Goal: Use online tool/utility: Utilize a website feature to perform a specific function

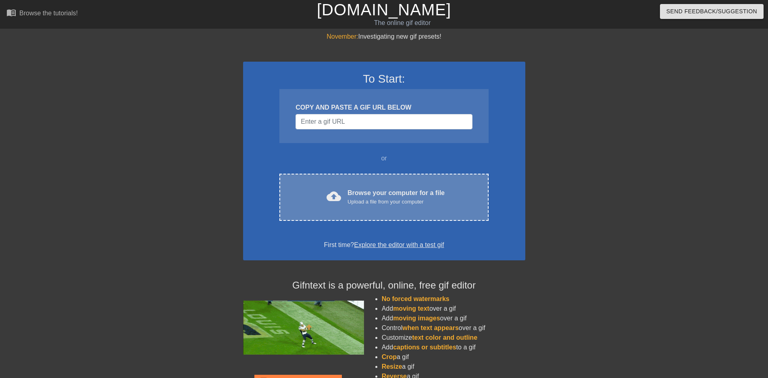
click at [391, 198] on div "Upload a file from your computer" at bounding box center [395, 202] width 97 height 8
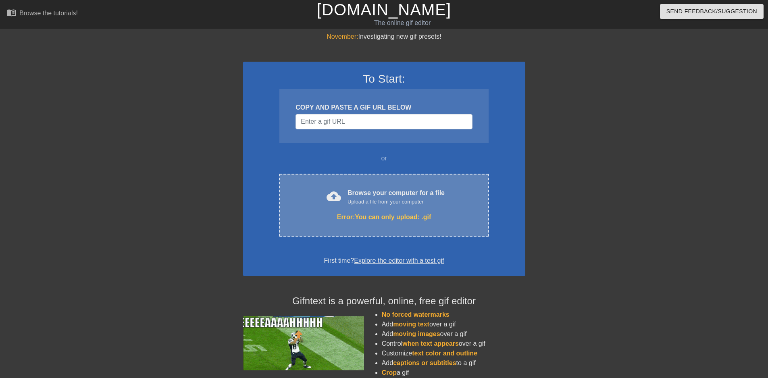
click at [395, 202] on div "Upload a file from your computer" at bounding box center [395, 202] width 97 height 8
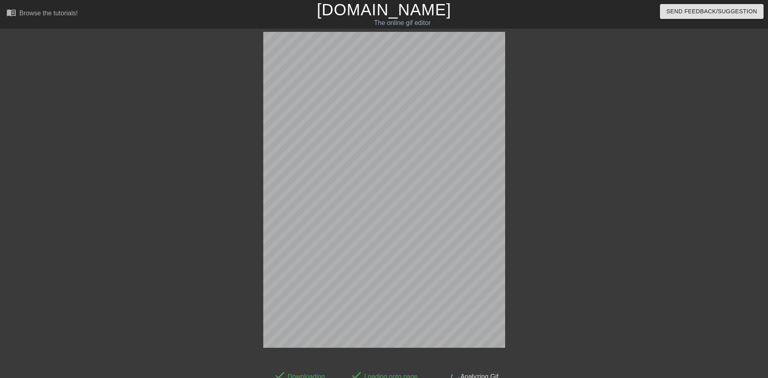
scroll to position [20, 0]
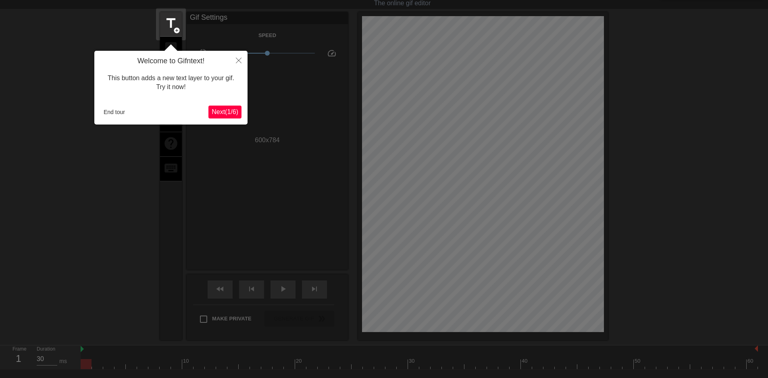
click at [229, 112] on span "Next ( 1 / 6 )" at bounding box center [225, 111] width 27 height 7
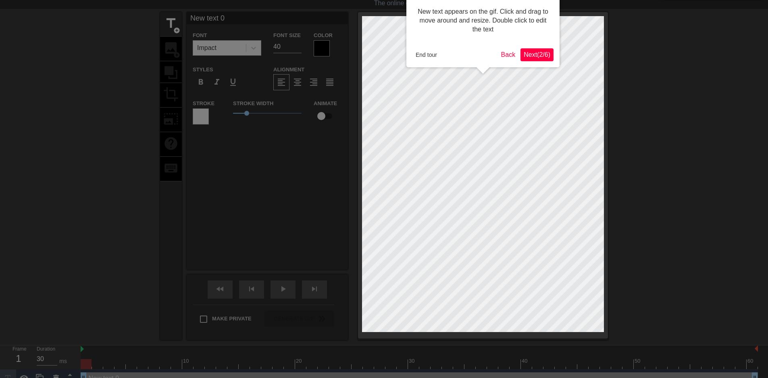
scroll to position [0, 0]
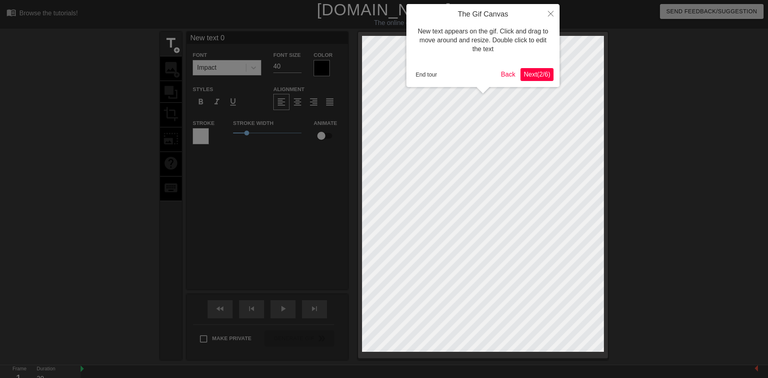
click at [528, 77] on span "Next ( 2 / 6 )" at bounding box center [537, 74] width 27 height 7
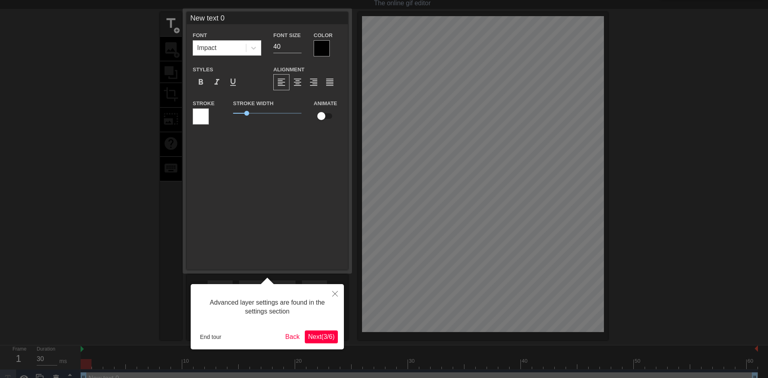
click at [328, 338] on span "Next ( 3 / 6 )" at bounding box center [321, 336] width 27 height 7
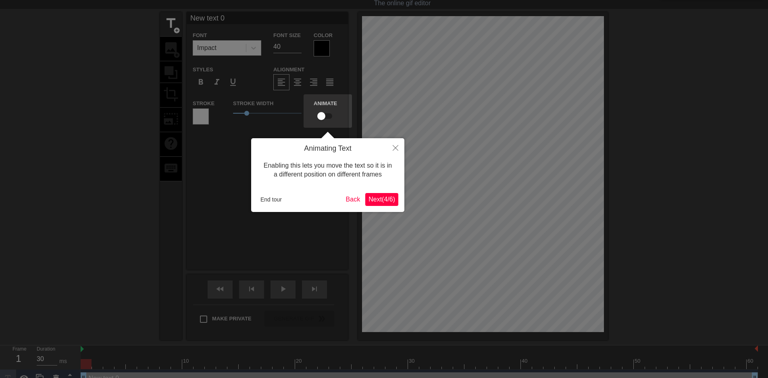
scroll to position [0, 0]
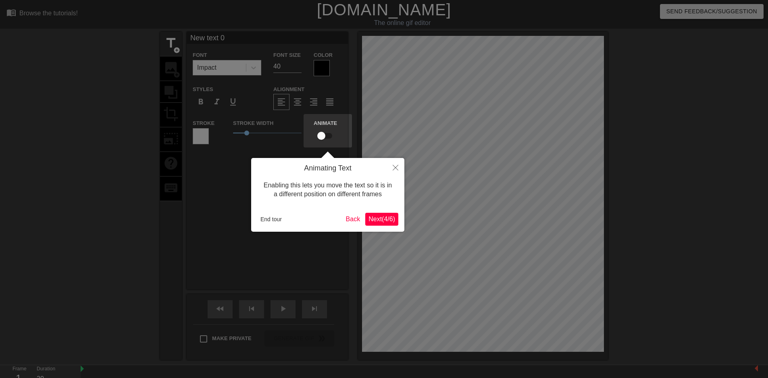
click at [387, 219] on span "Next ( 4 / 6 )" at bounding box center [381, 219] width 27 height 7
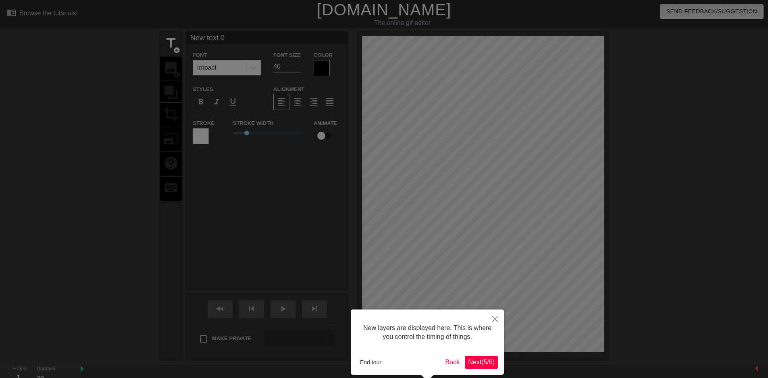
scroll to position [37, 0]
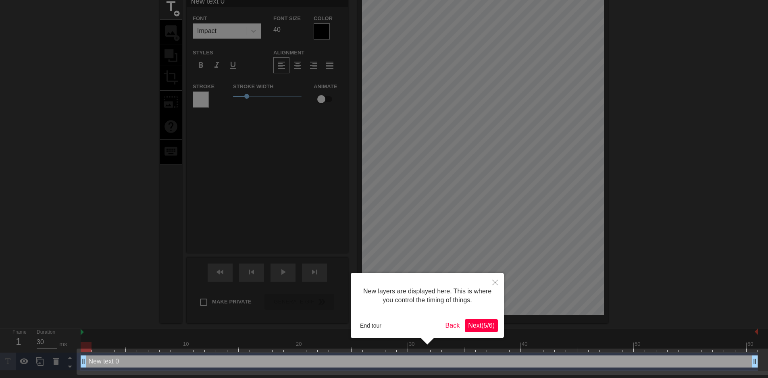
click at [486, 329] on span "Next ( 5 / 6 )" at bounding box center [481, 325] width 27 height 7
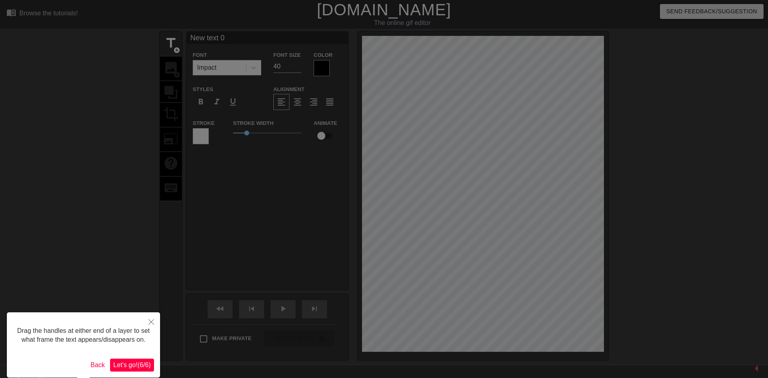
click at [134, 369] on button "Let's go! ( 6 / 6 )" at bounding box center [132, 365] width 44 height 13
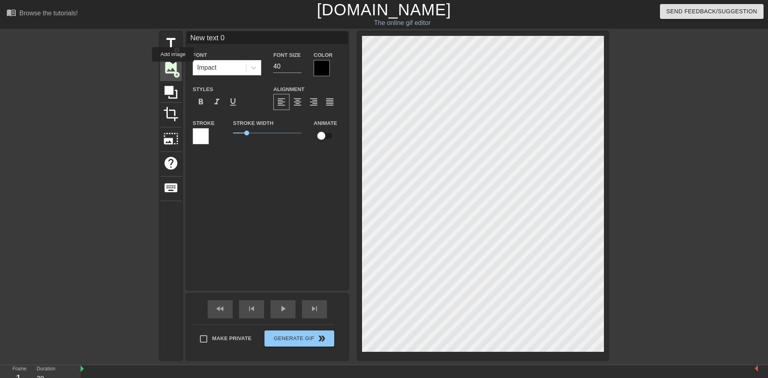
click at [173, 67] on span "image" at bounding box center [170, 67] width 15 height 15
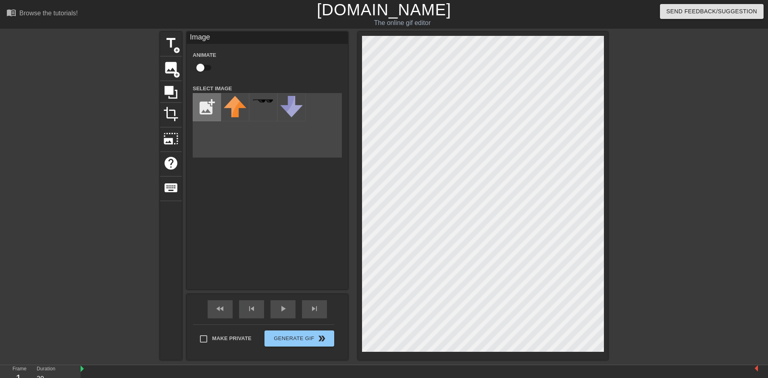
click at [208, 111] on input "file" at bounding box center [206, 107] width 27 height 27
type input "C:\fakepath\moretransparent.png"
click at [209, 109] on input "file" at bounding box center [206, 107] width 27 height 27
type input "C:\fakepath\moretransparent.png"
click at [229, 199] on div "title add_circle image add_circle crop photo_size_select_large help keyboard Im…" at bounding box center [384, 196] width 448 height 328
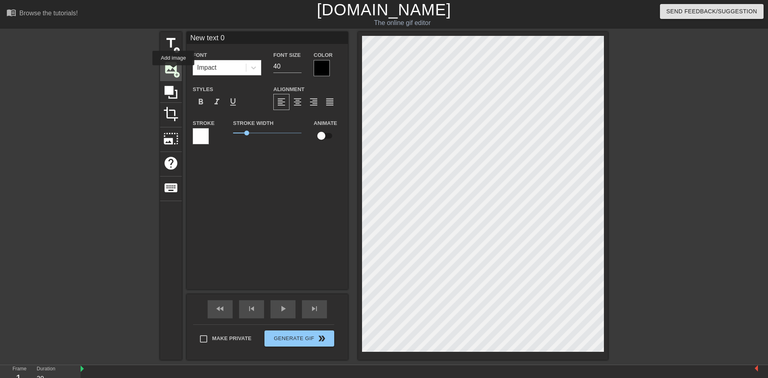
click at [171, 70] on span "image" at bounding box center [170, 67] width 15 height 15
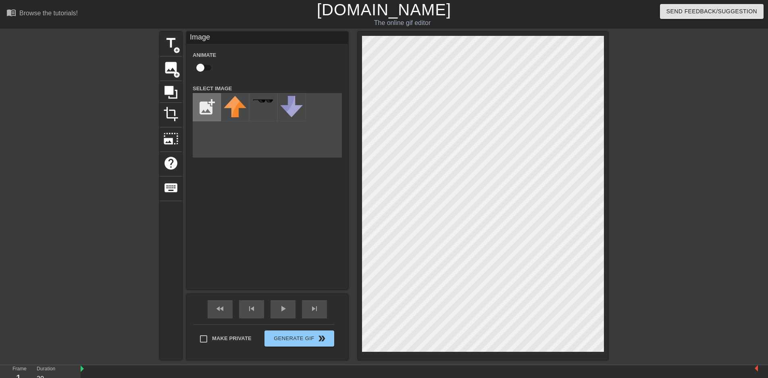
click at [209, 110] on input "file" at bounding box center [206, 107] width 27 height 27
type input "C:\fakepath\moretransparent.png"
click at [260, 195] on div "title add_circle image add_circle crop photo_size_select_large help keyboard Im…" at bounding box center [384, 196] width 448 height 328
click at [269, 108] on img at bounding box center [263, 107] width 23 height 23
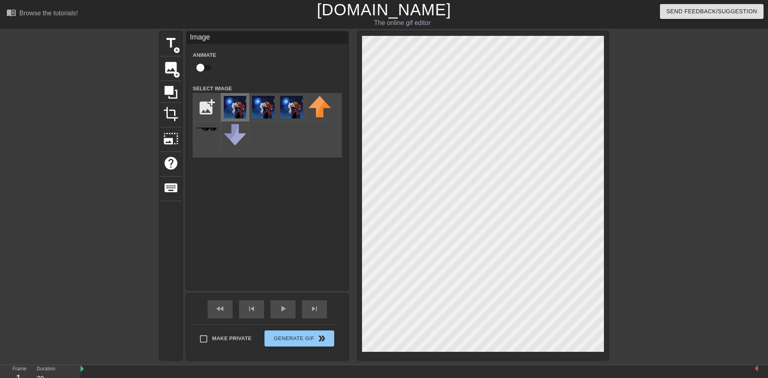
click at [241, 106] on img at bounding box center [235, 107] width 23 height 23
drag, startPoint x: 240, startPoint y: 106, endPoint x: 330, endPoint y: 126, distance: 91.6
click at [330, 126] on div "title add_circle image add_circle crop photo_size_select_large help keyboard Im…" at bounding box center [384, 196] width 448 height 328
click at [234, 109] on img at bounding box center [235, 107] width 23 height 23
click at [604, 278] on div at bounding box center [483, 196] width 250 height 328
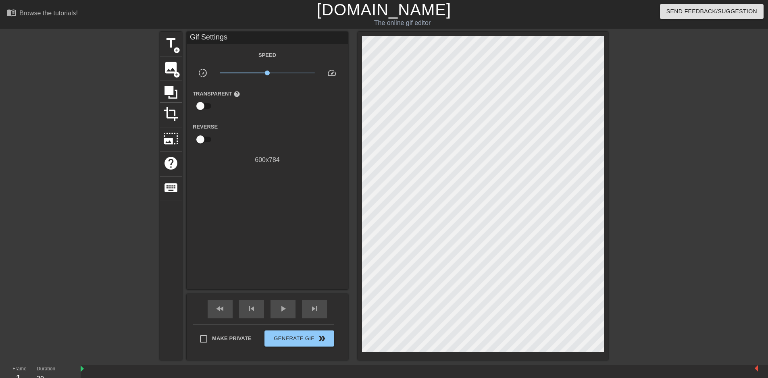
click at [665, 73] on div at bounding box center [677, 153] width 121 height 242
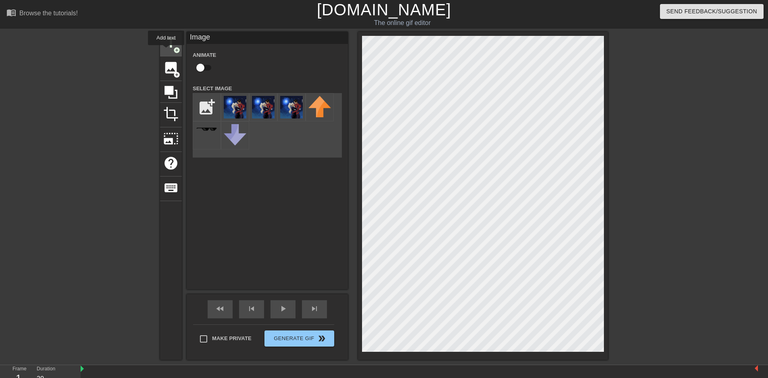
click at [166, 51] on div "title add_circle" at bounding box center [171, 44] width 22 height 25
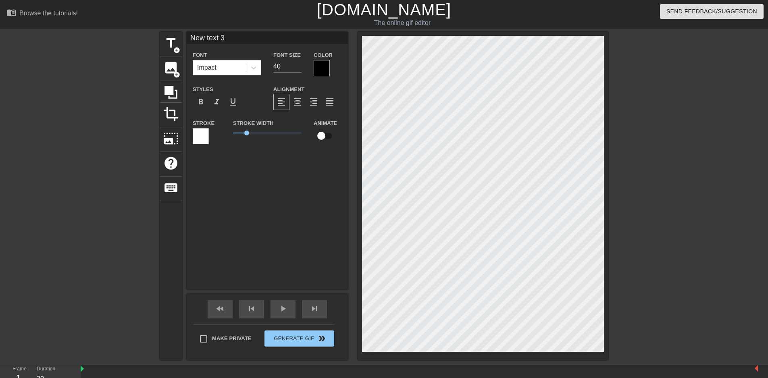
click at [204, 158] on div "title add_circle image add_circle crop photo_size_select_large help keyboard Ne…" at bounding box center [384, 196] width 448 height 328
click at [148, 173] on div "title add_circle image add_circle crop photo_size_select_large help keyboard Ne…" at bounding box center [384, 196] width 768 height 328
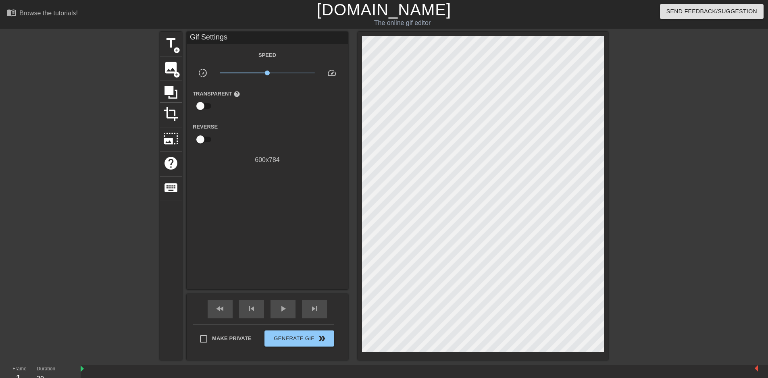
click at [699, 134] on div at bounding box center [677, 153] width 121 height 242
click at [302, 335] on span "Generate Gif double_arrow" at bounding box center [299, 339] width 63 height 10
